Goal: Information Seeking & Learning: Understand process/instructions

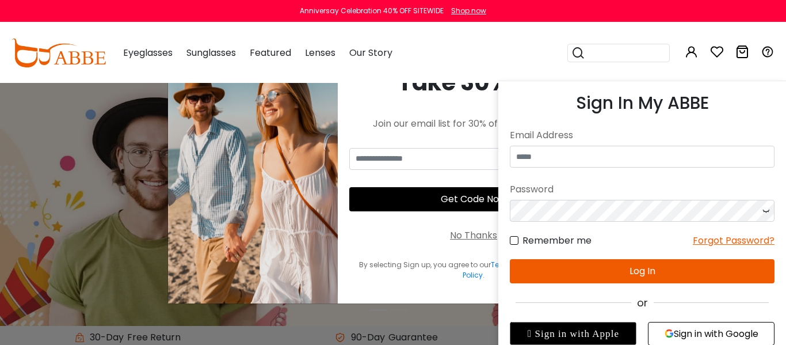
click at [687, 53] on icon at bounding box center [692, 52] width 14 height 14
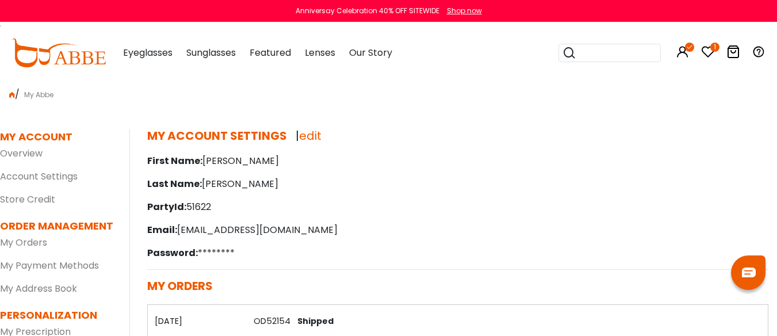
click at [712, 48] on icon "1" at bounding box center [715, 47] width 9 height 9
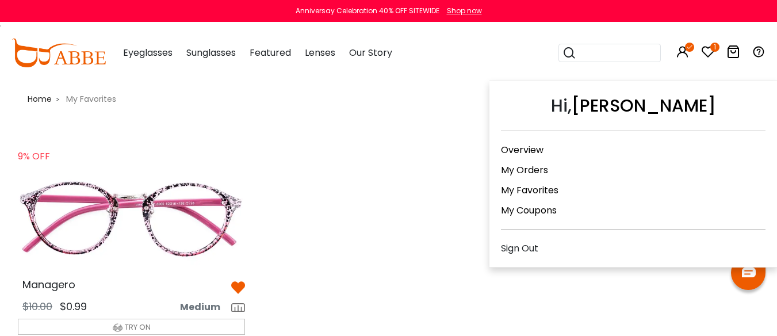
click at [684, 52] on icon at bounding box center [683, 52] width 14 height 14
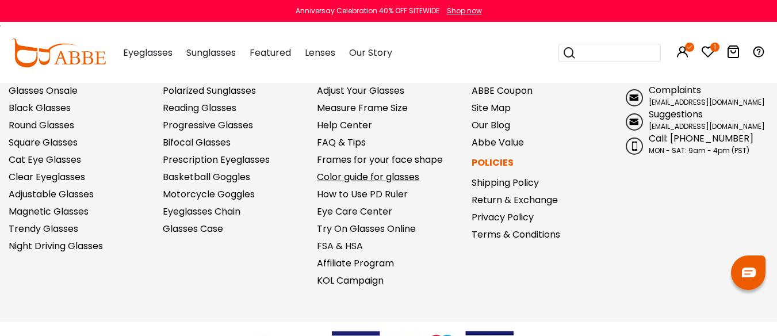
scroll to position [1306, 0]
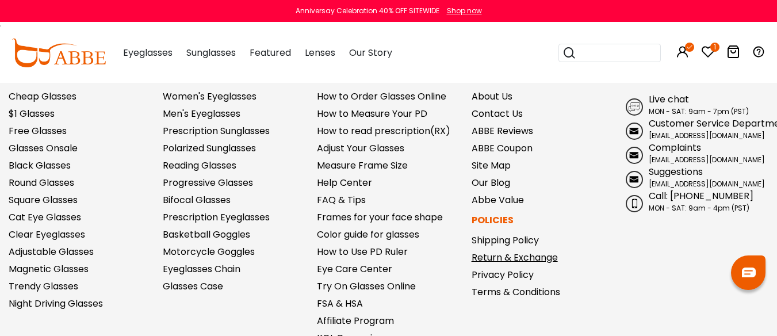
click at [516, 256] on link "Return & Exchange" at bounding box center [515, 257] width 86 height 13
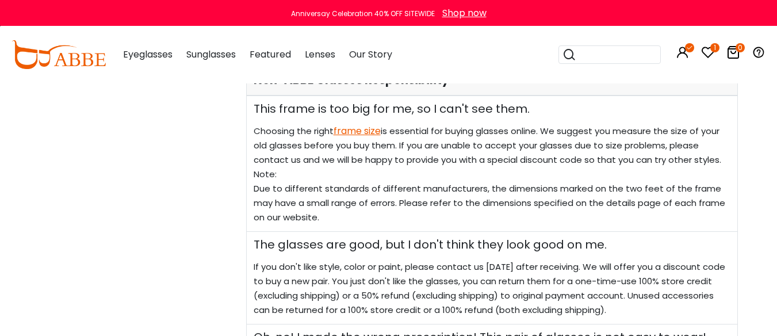
scroll to position [633, 0]
